Goal: Information Seeking & Learning: Check status

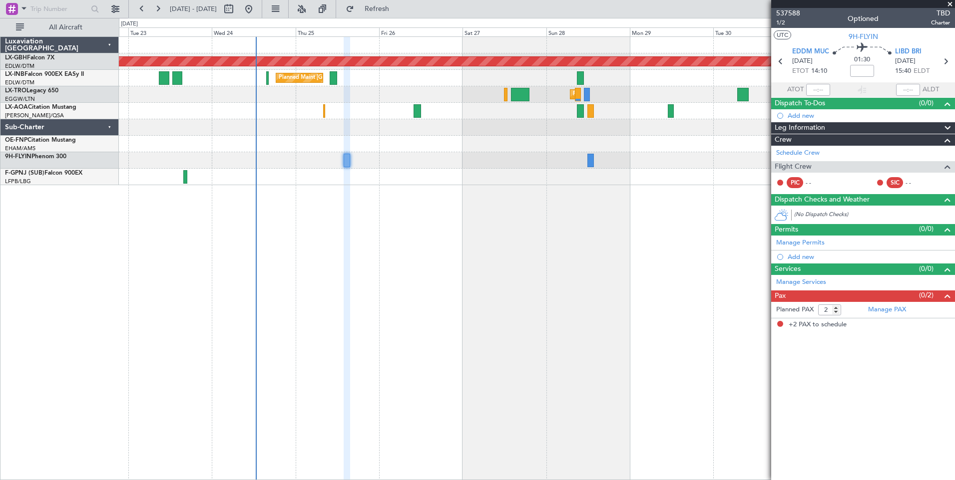
click at [420, 193] on div "Planned Maint Nurnberg Planned Maint [GEOGRAPHIC_DATA] ([GEOGRAPHIC_DATA]) Plan…" at bounding box center [537, 258] width 836 height 444
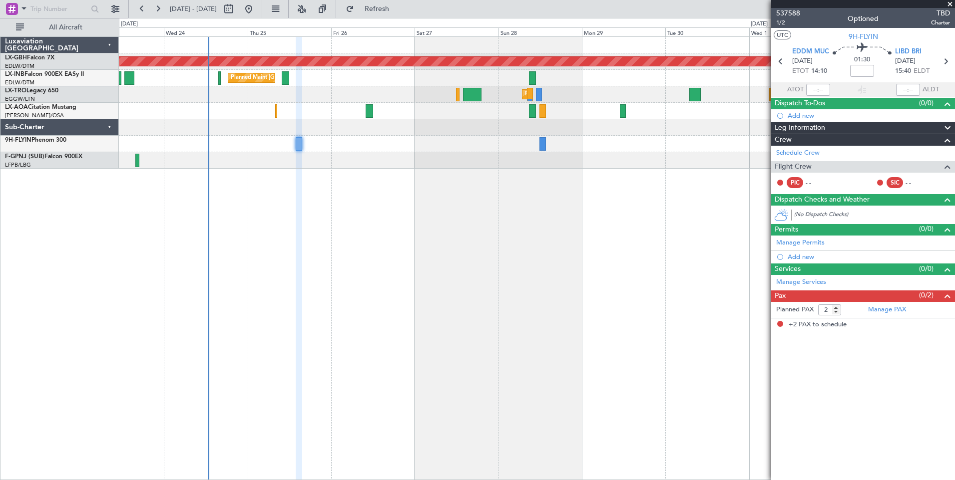
click at [399, 235] on div "Planned Maint Nurnberg Planned Maint [GEOGRAPHIC_DATA] ([GEOGRAPHIC_DATA]) Plan…" at bounding box center [537, 258] width 836 height 444
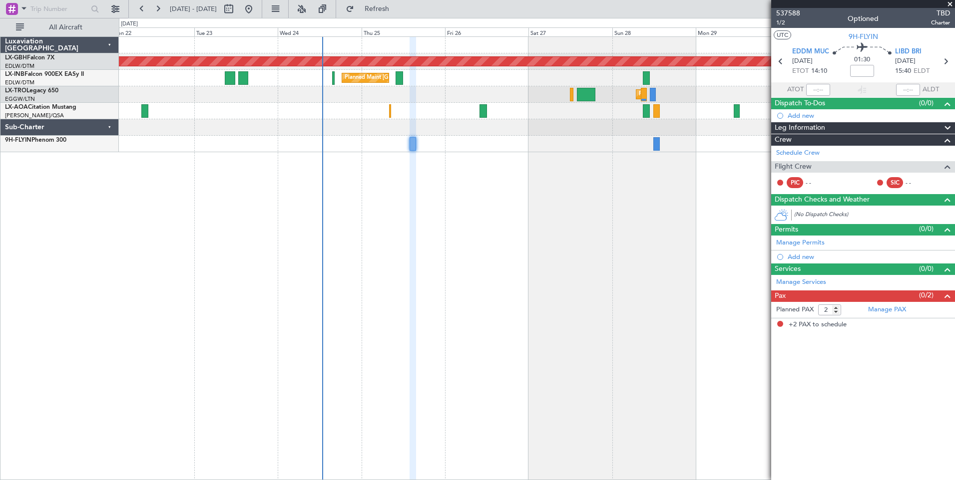
click at [608, 193] on div "Planned Maint Nurnberg Planned Maint [GEOGRAPHIC_DATA] ([GEOGRAPHIC_DATA]) Plan…" at bounding box center [537, 258] width 836 height 444
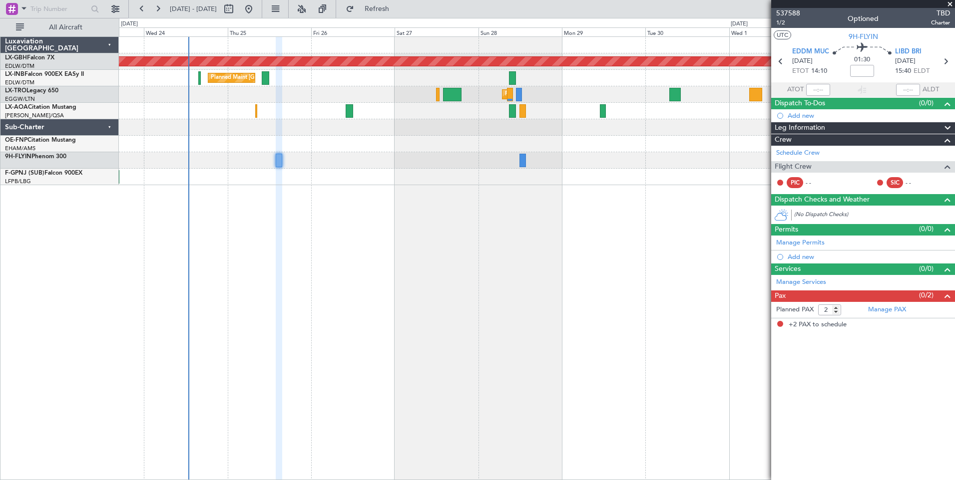
click at [350, 193] on div "Planned Maint Nurnberg Planned Maint [GEOGRAPHIC_DATA] ([GEOGRAPHIC_DATA]) Plan…" at bounding box center [537, 258] width 836 height 444
click at [283, 8] on button at bounding box center [275, 9] width 16 height 16
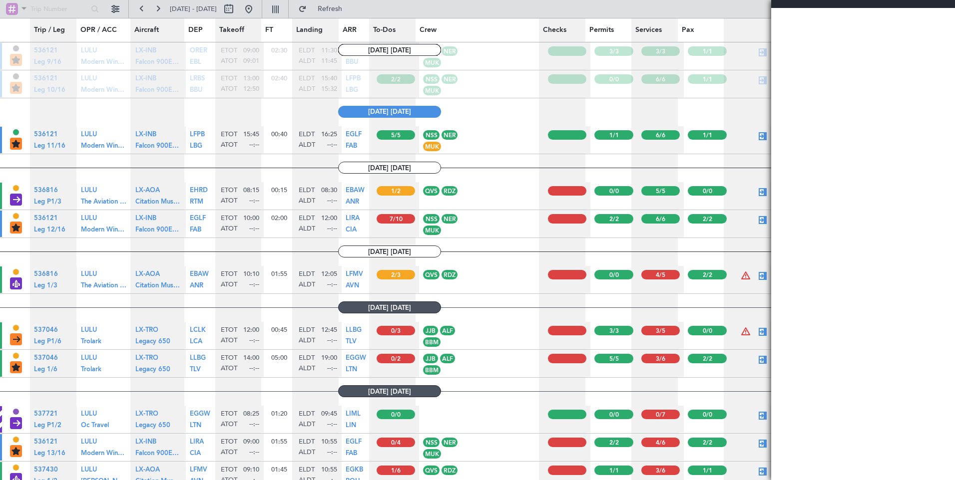
scroll to position [1084, 0]
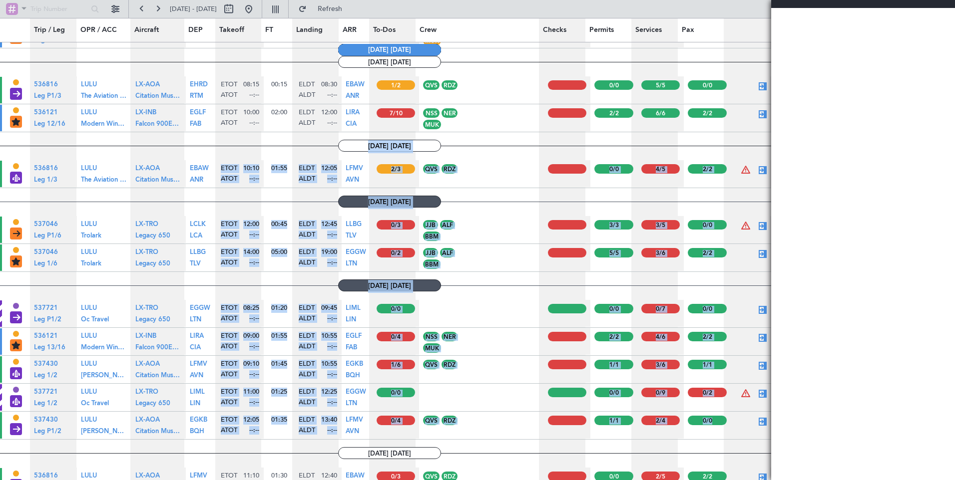
drag, startPoint x: 44, startPoint y: 153, endPoint x: 757, endPoint y: 431, distance: 765.3
click at [757, 431] on div "[DATE] [DATE] [DATE] [DATE] [DATE] [DATE] TRIP STAGE Completed LEG STATUS Tech-…" at bounding box center [385, 90] width 771 height 2265
copy div "[DATE] [DATE] TRIP STAGE Flight Confirmed LEG STATUS Confirmed LEG TYPE Charter…"
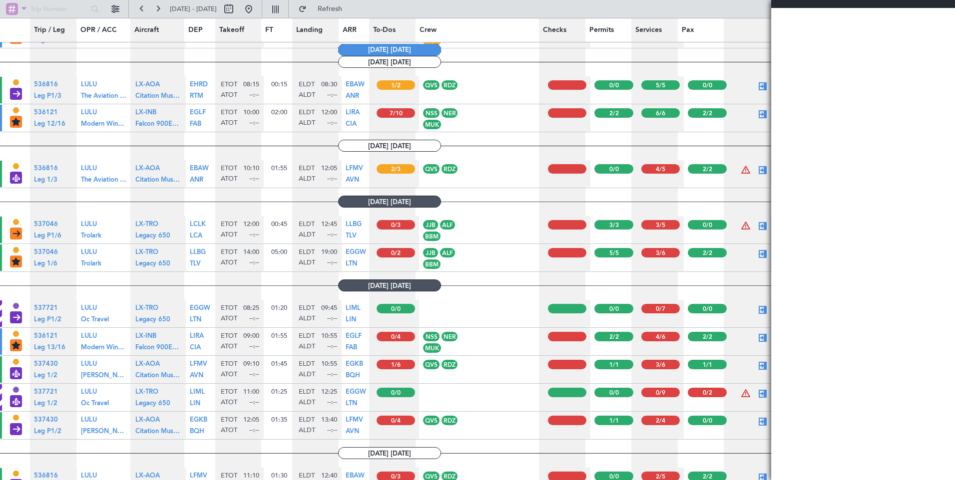
click at [536, 64] on section "[DATE] [DATE]" at bounding box center [389, 62] width 778 height 12
click at [113, 5] on button at bounding box center [115, 9] width 16 height 16
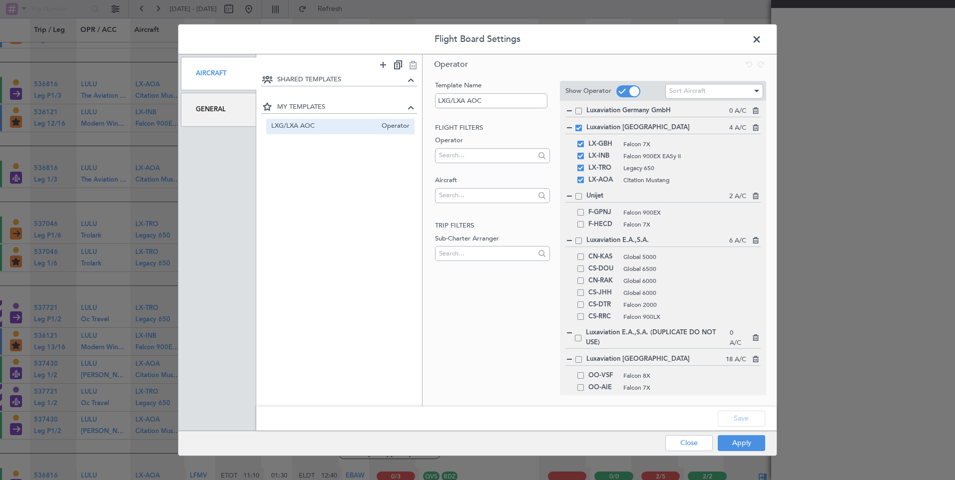
click at [761, 42] on span at bounding box center [761, 42] width 0 height 20
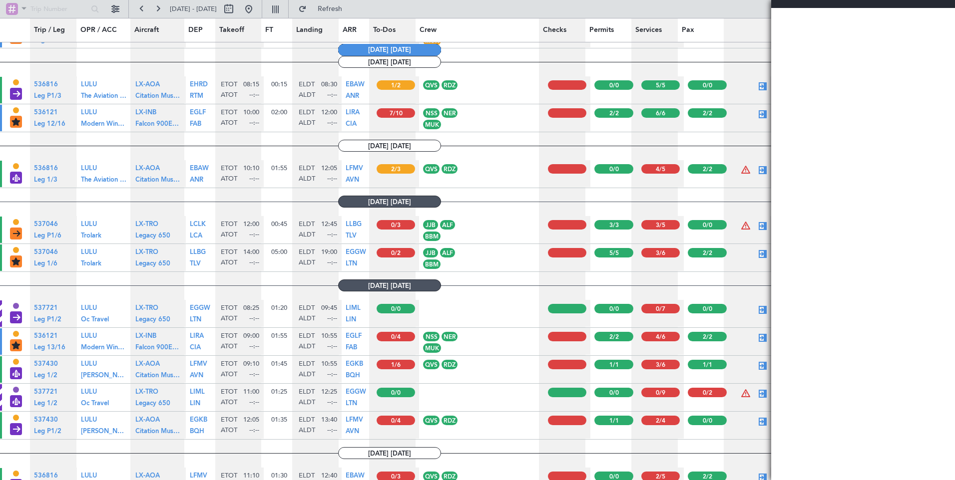
click at [921, 4] on div at bounding box center [863, 4] width 184 height 8
click at [753, 8] on div "[DATE] - [DATE] Refresh" at bounding box center [477, 9] width 955 height 18
drag, startPoint x: 126, startPoint y: 142, endPoint x: 186, endPoint y: 235, distance: 110.8
click at [186, 235] on div "[DATE] [DATE] [DATE] [DATE] [DATE] [DATE] TRIP STAGE Completed LEG STATUS Tech-…" at bounding box center [385, 90] width 771 height 2265
drag, startPoint x: 186, startPoint y: 235, endPoint x: 199, endPoint y: 27, distance: 208.1
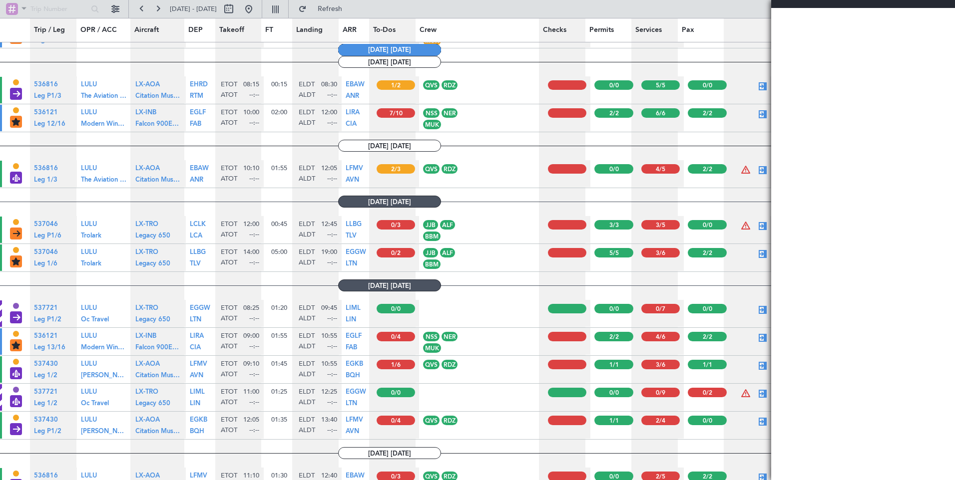
click at [199, 27] on span "DEP" at bounding box center [195, 30] width 14 height 10
click at [115, 5] on button at bounding box center [115, 9] width 16 height 16
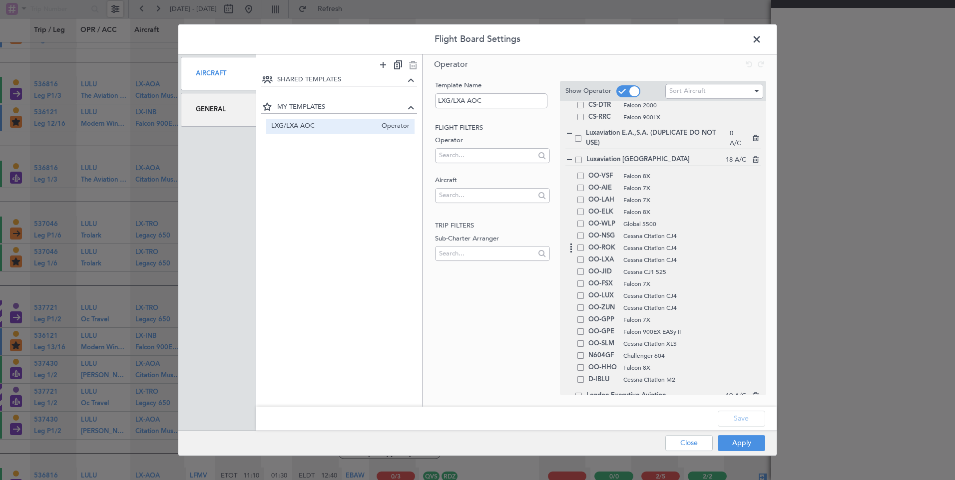
scroll to position [0, 0]
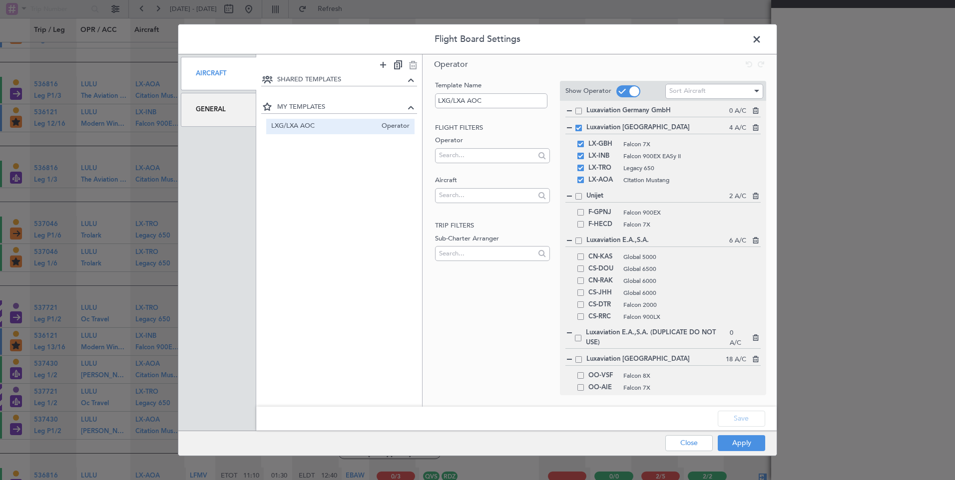
click at [197, 111] on div "General" at bounding box center [218, 109] width 75 height 33
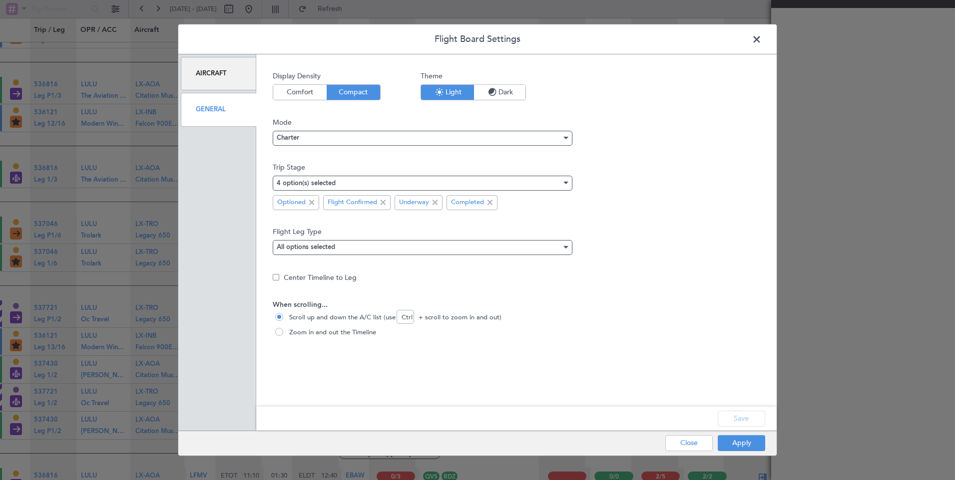
click at [236, 85] on div "Aircraft" at bounding box center [218, 73] width 75 height 33
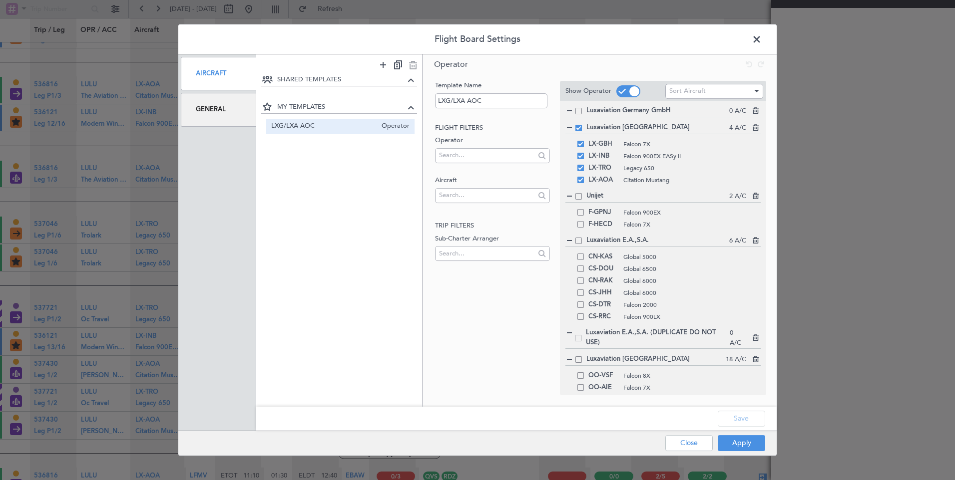
click at [761, 36] on span at bounding box center [761, 42] width 0 height 20
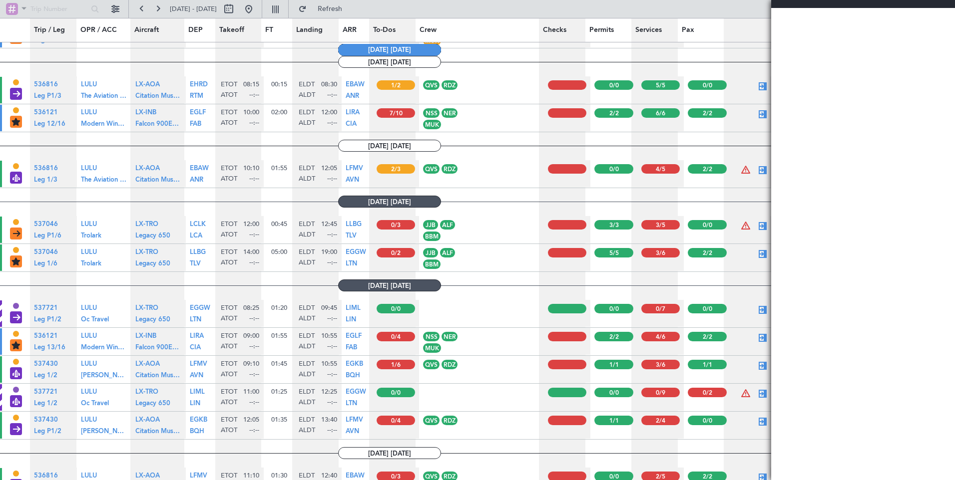
drag, startPoint x: 413, startPoint y: 480, endPoint x: 274, endPoint y: 464, distance: 139.7
click at [274, 464] on div "[DATE] [DATE] [DATE] [DATE] [DATE] [DATE] TRIP STAGE Completed LEG STATUS Tech-…" at bounding box center [385, 90] width 771 height 2265
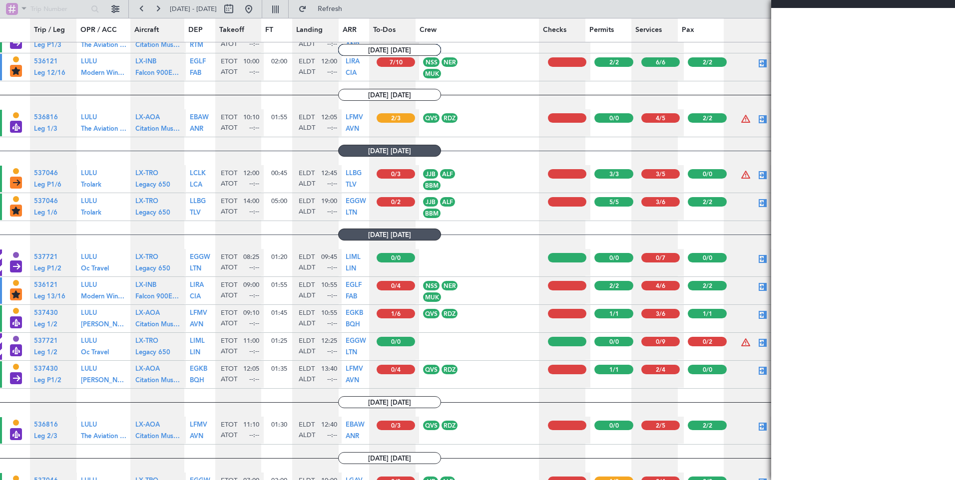
scroll to position [1134, 0]
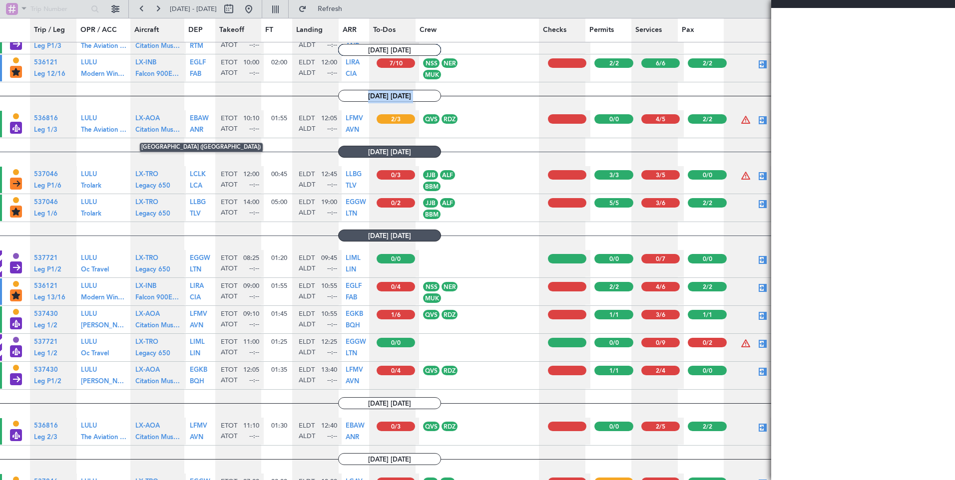
drag, startPoint x: 18, startPoint y: 101, endPoint x: 209, endPoint y: 125, distance: 191.8
click at [209, 125] on div "[DATE] [DATE] [DATE] [DATE] [DATE] [DATE] TRIP STAGE Completed LEG STATUS Tech-…" at bounding box center [385, 40] width 771 height 2265
drag, startPoint x: 450, startPoint y: 123, endPoint x: 7, endPoint y: 129, distance: 443.4
click at [7, 129] on nimbus-table-item "TRIP STAGE Flight Confirmed LEG STATUS Confirmed LEG TYPE Charter 536816 Trip N…" at bounding box center [389, 124] width 778 height 28
click at [58, 30] on span "Trip / Leg" at bounding box center [49, 30] width 31 height 10
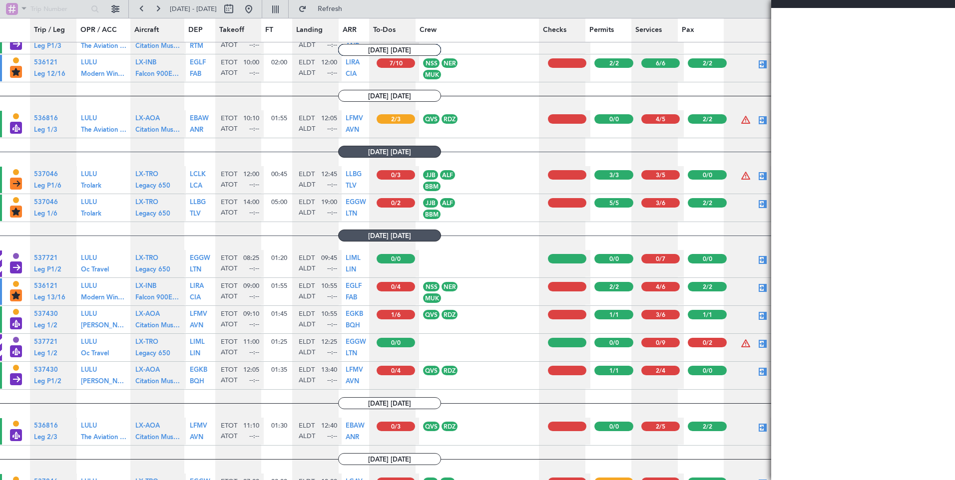
click at [108, 28] on span "OPR / ACC" at bounding box center [98, 30] width 36 height 10
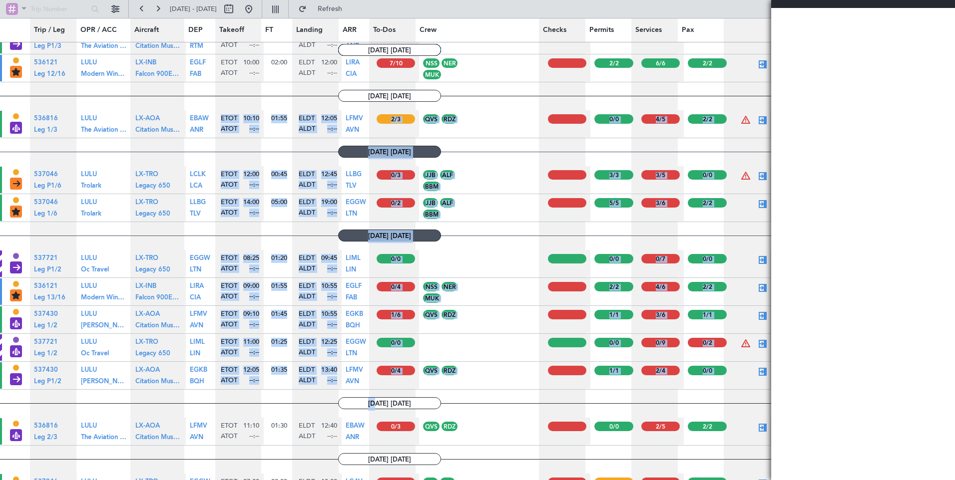
drag, startPoint x: 32, startPoint y: 119, endPoint x: 360, endPoint y: 399, distance: 431.3
click at [360, 399] on div "[DATE] [DATE] [DATE] [DATE] [DATE] [DATE] TRIP STAGE Completed LEG STATUS Tech-…" at bounding box center [385, 40] width 771 height 2265
click at [504, 381] on article "QVS Capt - [PERSON_NAME] Vanossel (QVS) RDZ FO - [PERSON_NAME] [PERSON_NAME](RD…" at bounding box center [481, 375] width 124 height 27
click at [535, 210] on article "JJB Capt - [PERSON_NAME] [PERSON_NAME] (JJB) ALF CS - [PERSON_NAME] ([PERSON_NA…" at bounding box center [481, 207] width 124 height 27
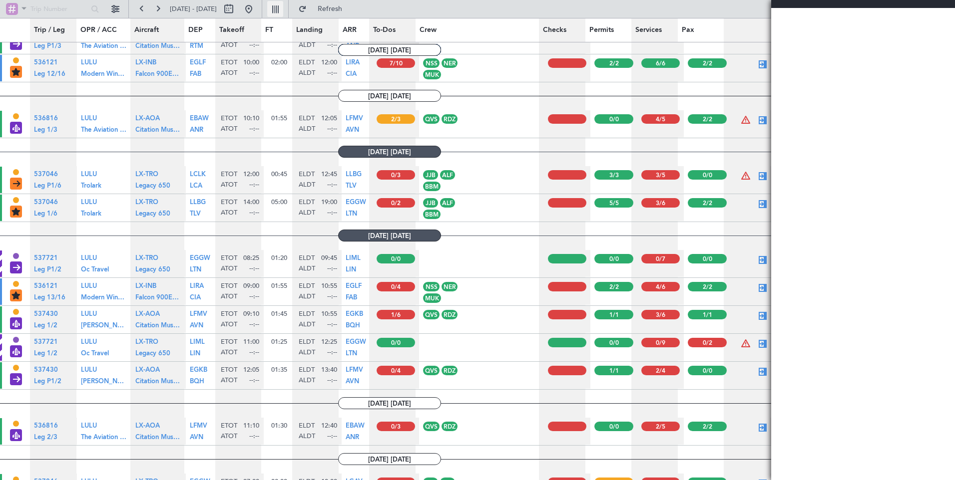
click at [283, 5] on button at bounding box center [275, 9] width 16 height 16
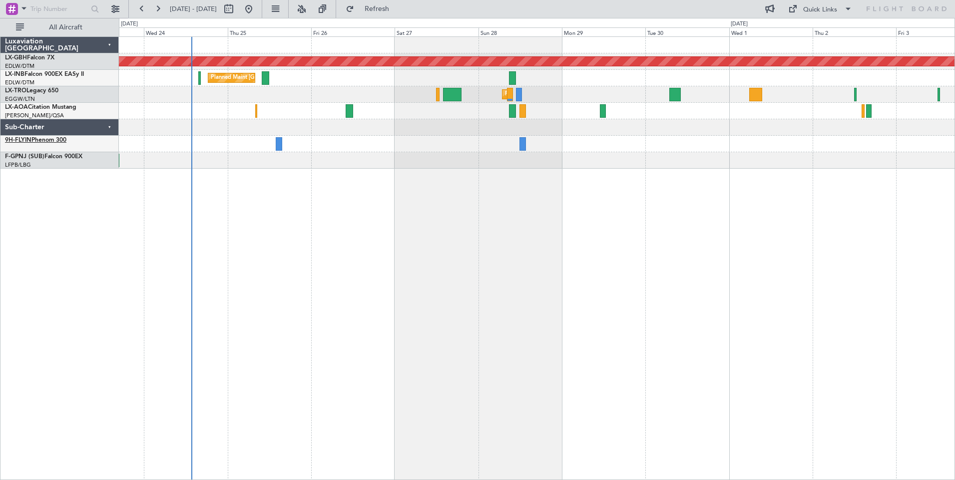
click at [34, 140] on link "9H-FLYIN Phenom 300" at bounding box center [35, 140] width 61 height 6
